Goal: Task Accomplishment & Management: Complete application form

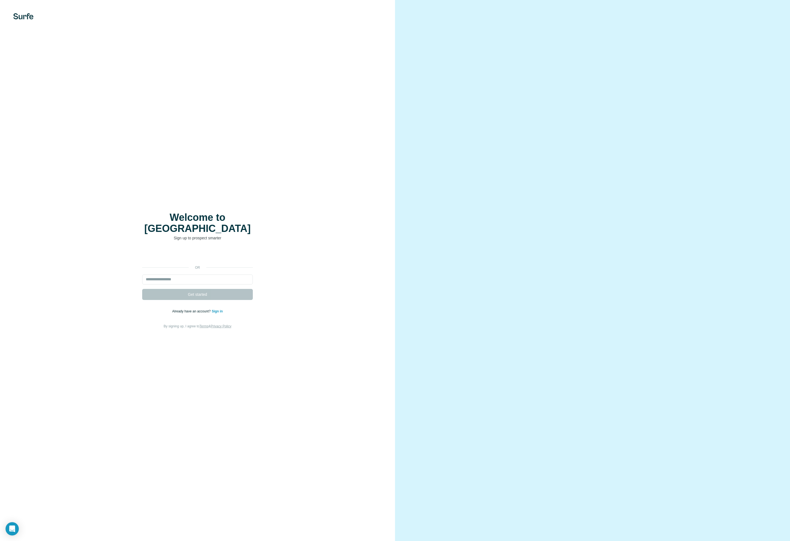
click at [220, 309] on link "Sign in" at bounding box center [217, 311] width 11 height 4
click at [219, 309] on link "Sign in" at bounding box center [217, 311] width 11 height 4
